Goal: Task Accomplishment & Management: Manage account settings

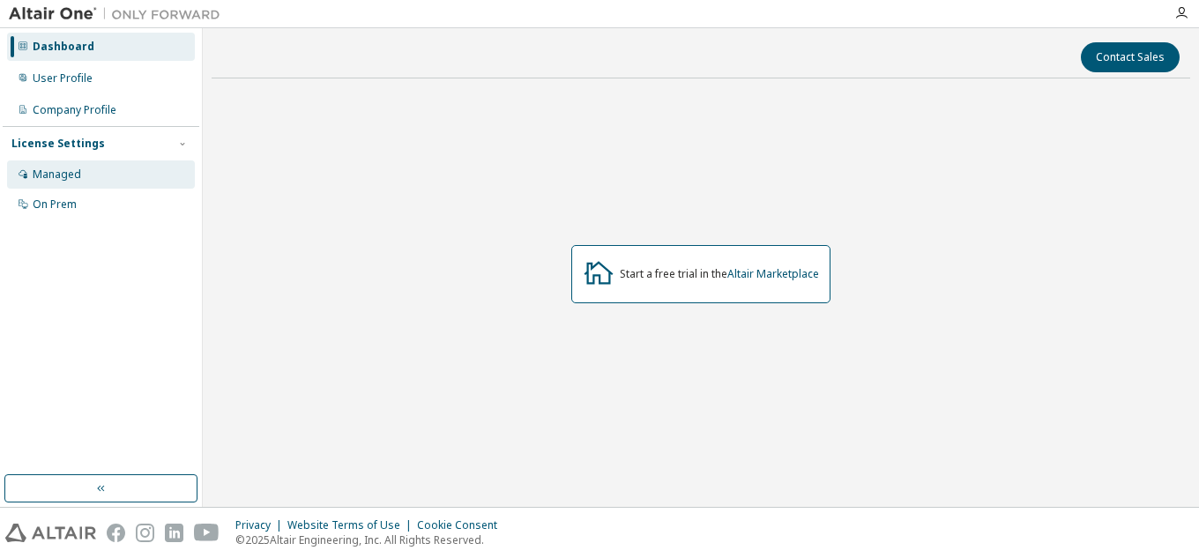
click at [69, 170] on div "Managed" at bounding box center [57, 174] width 48 height 14
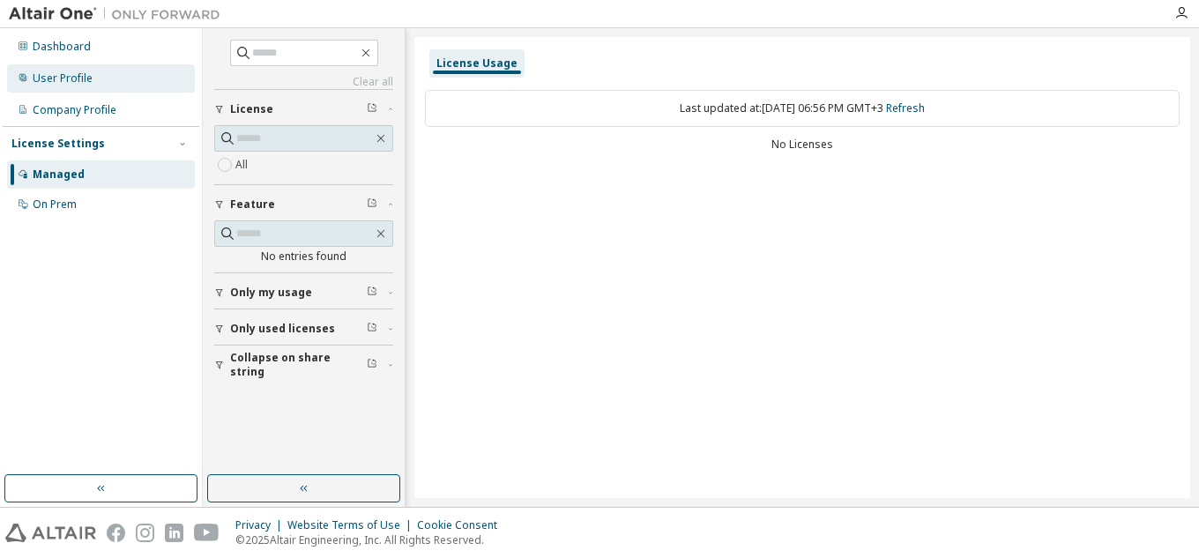
click at [78, 75] on div "User Profile" at bounding box center [63, 78] width 60 height 14
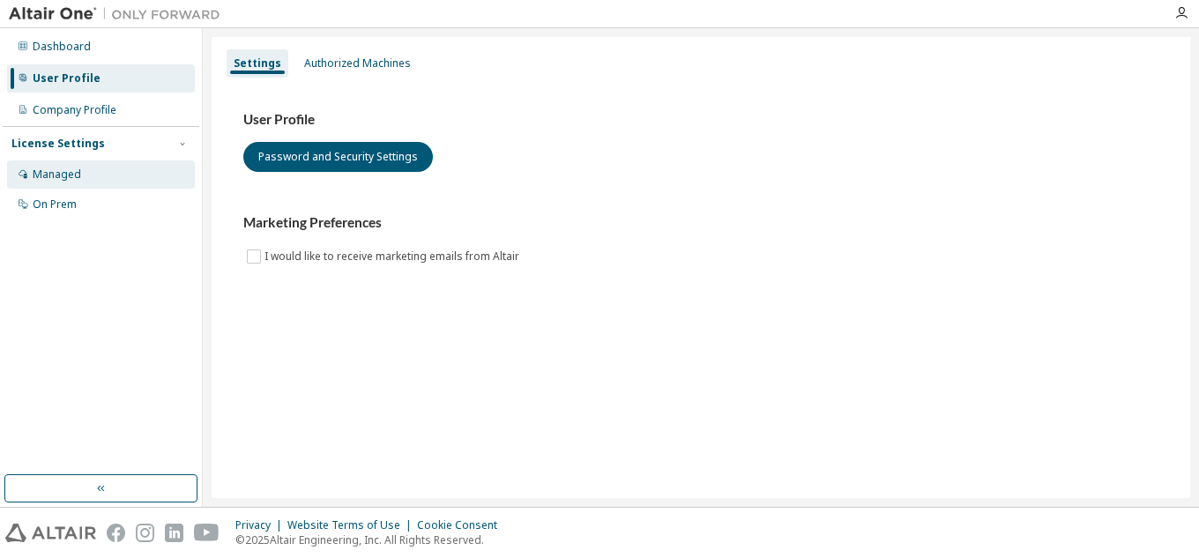
click at [82, 182] on div "Managed" at bounding box center [101, 174] width 188 height 28
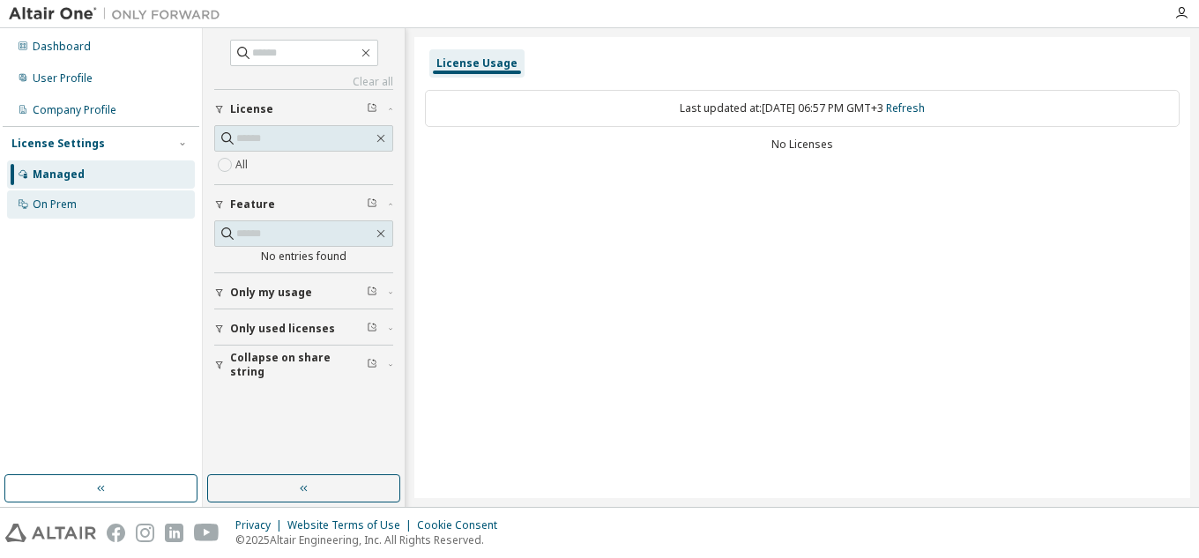
click at [61, 204] on div "On Prem" at bounding box center [55, 204] width 44 height 14
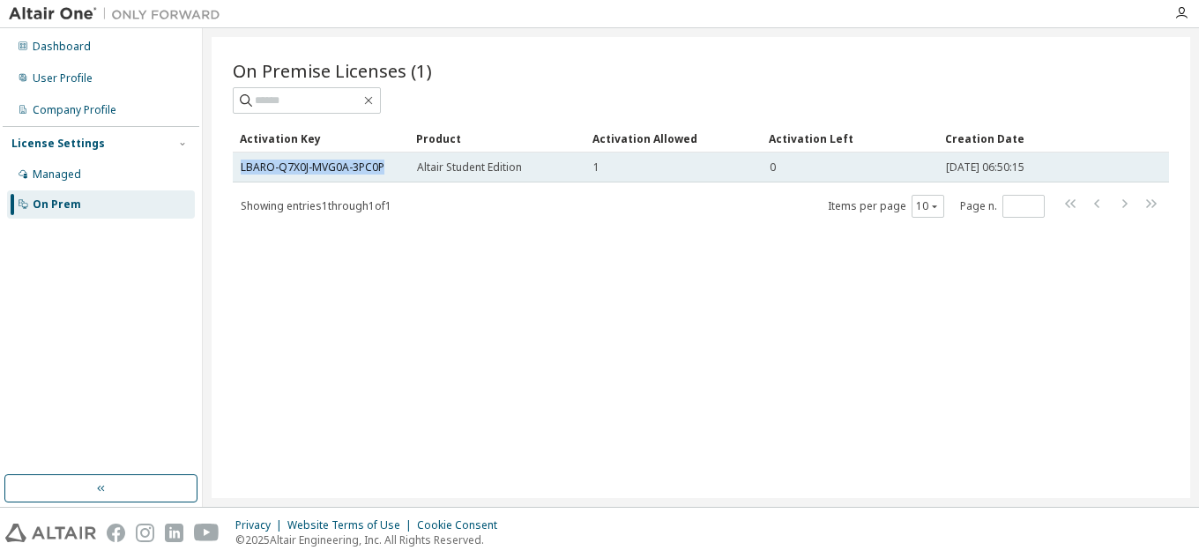
drag, startPoint x: 389, startPoint y: 167, endPoint x: 239, endPoint y: 175, distance: 150.0
click at [239, 175] on td "LBARO-Q7X0J-MVG0A-3PC0P" at bounding box center [321, 167] width 176 height 30
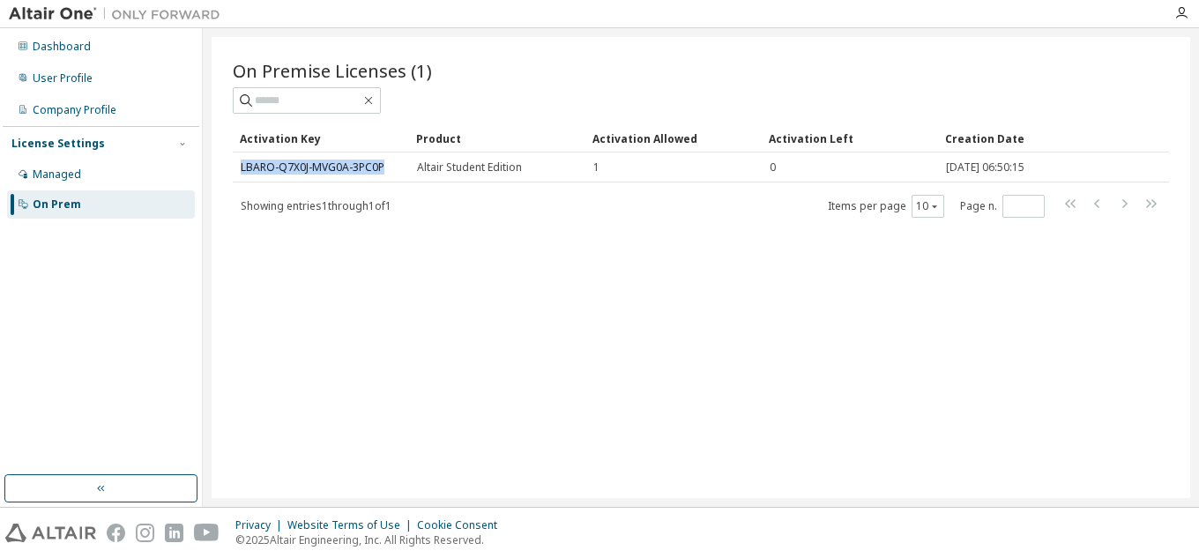
copy link "LBARO-Q7X0J-MVG0A-3PC0P"
